Goal: Navigation & Orientation: Understand site structure

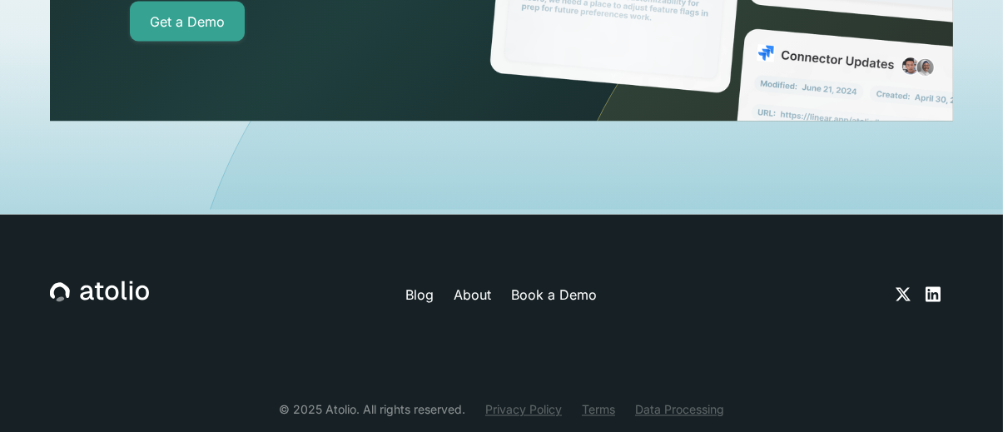
scroll to position [5909, 0]
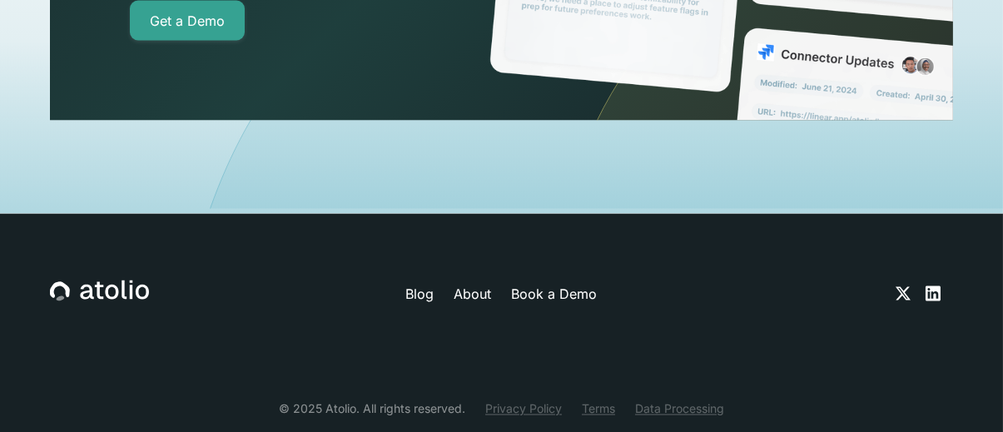
click at [476, 284] on link "About" at bounding box center [473, 294] width 37 height 20
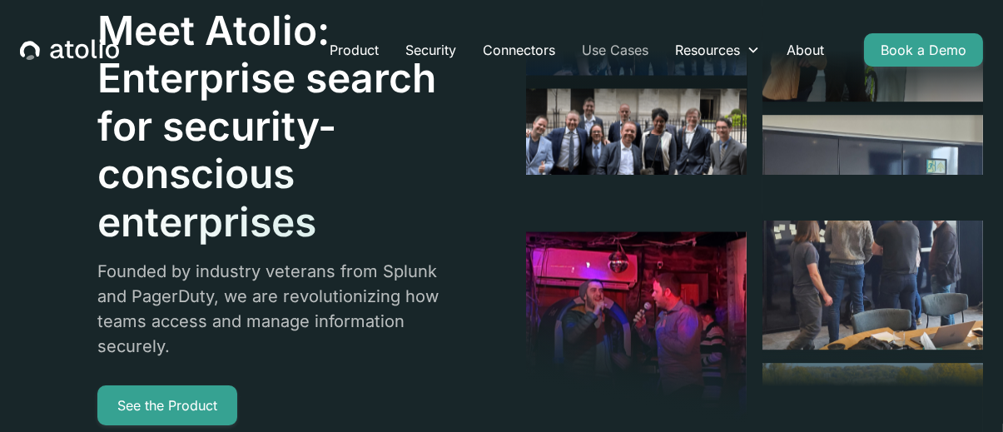
click at [625, 48] on link "Use Cases" at bounding box center [615, 49] width 93 height 33
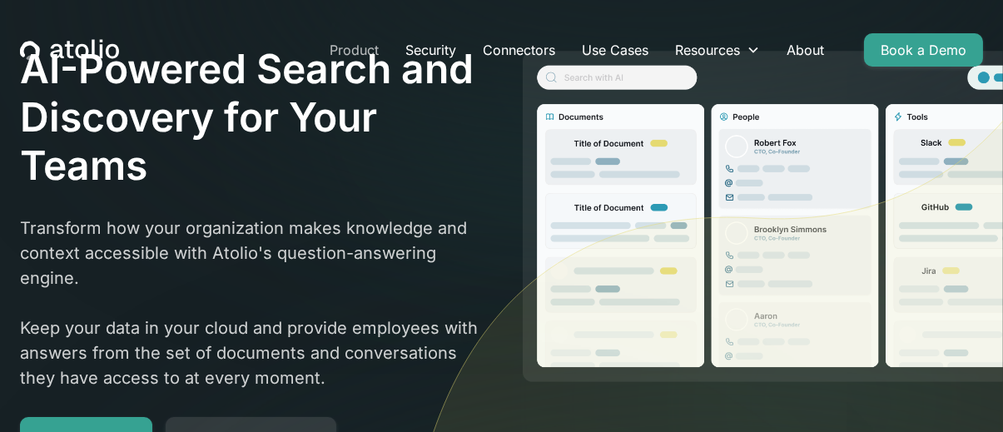
click at [323, 46] on link "Product" at bounding box center [354, 49] width 76 height 33
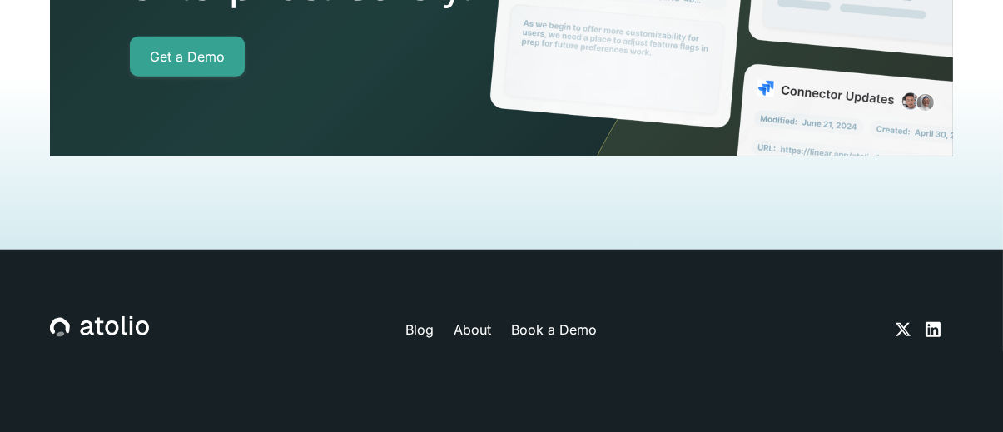
scroll to position [3910, 0]
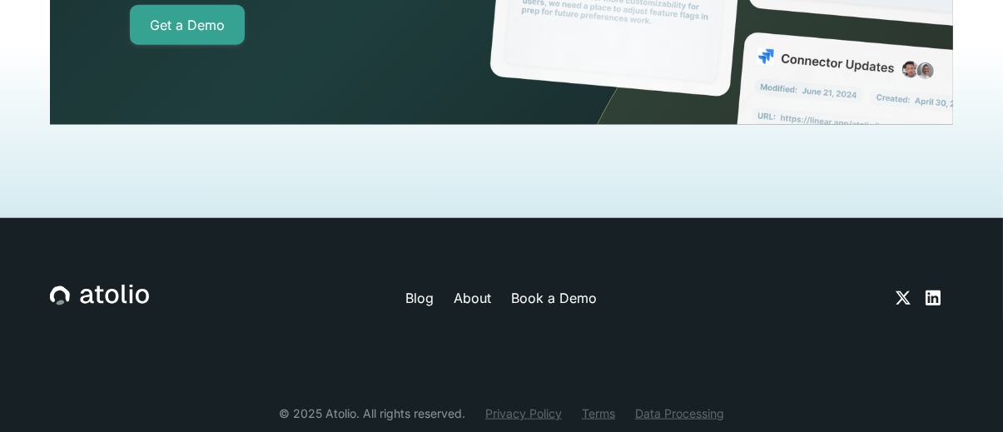
click at [79, 285] on icon at bounding box center [99, 296] width 99 height 22
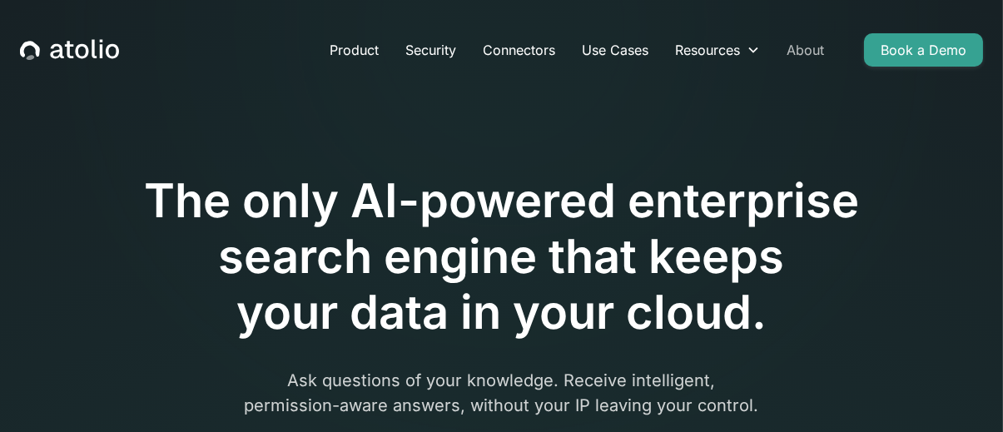
click at [817, 52] on link "About" at bounding box center [805, 49] width 64 height 33
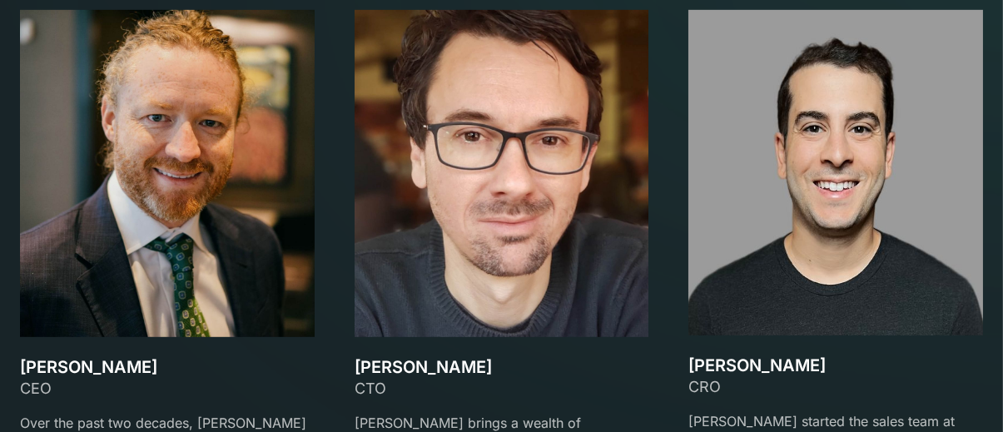
scroll to position [2498, 0]
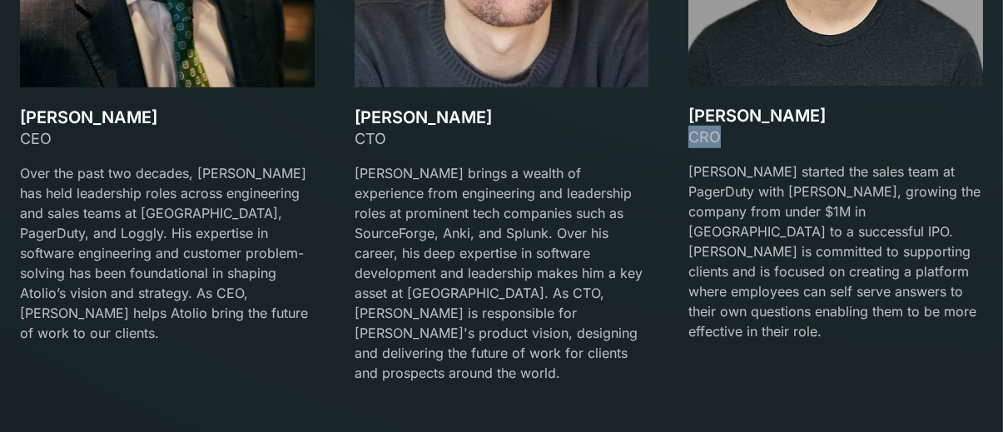
drag, startPoint x: 718, startPoint y: 132, endPoint x: 691, endPoint y: 137, distance: 27.1
click at [691, 137] on div "CRO" at bounding box center [836, 137] width 295 height 22
copy div "CRO"
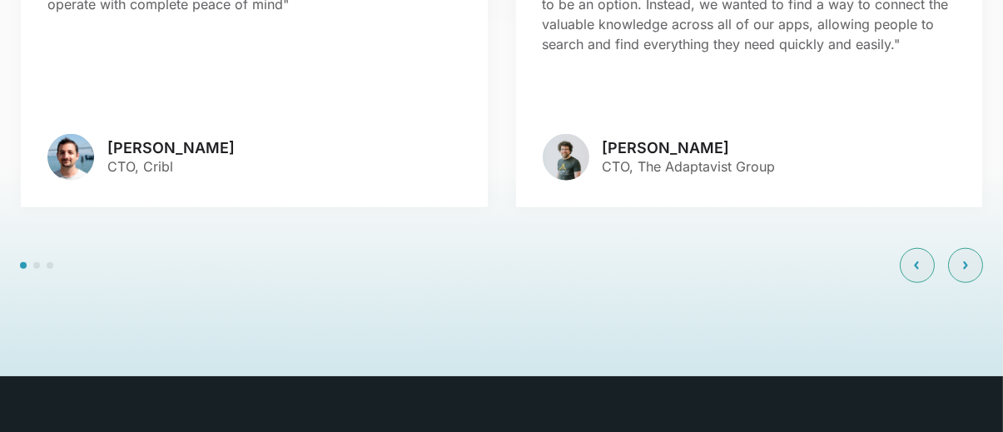
scroll to position [3830, 0]
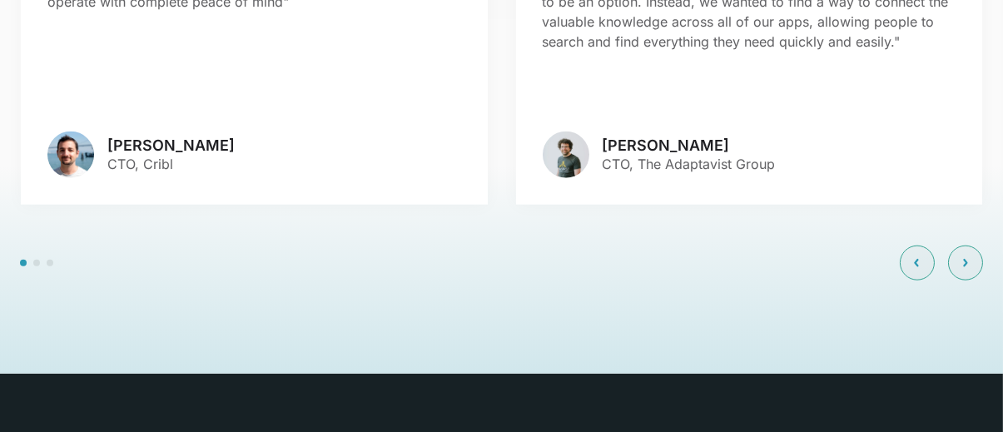
click at [982, 246] on div at bounding box center [941, 263] width 83 height 35
click at [974, 246] on div at bounding box center [965, 263] width 35 height 35
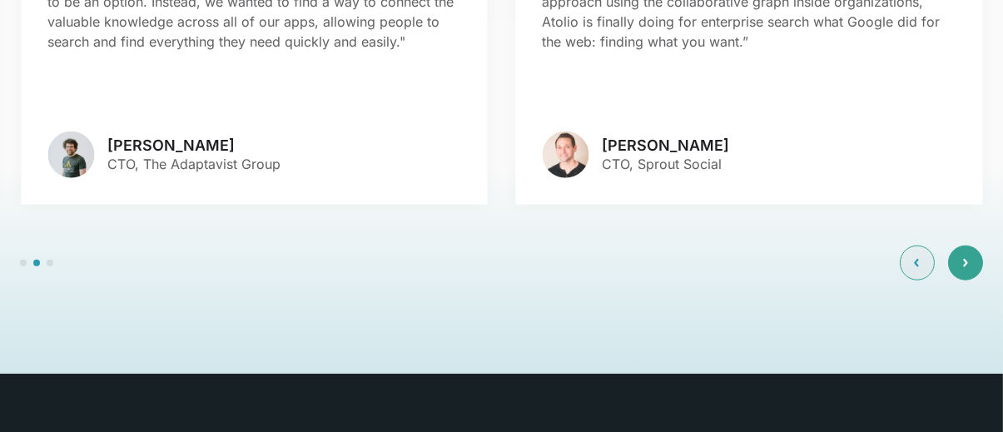
click at [974, 246] on div at bounding box center [965, 263] width 35 height 35
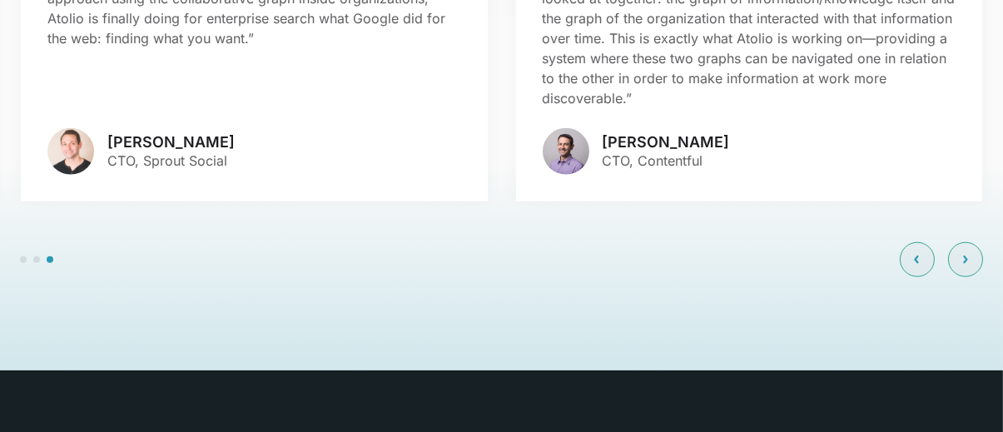
scroll to position [3772, 0]
